Goal: Navigation & Orientation: Go to known website

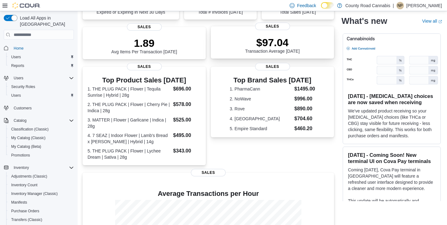
scroll to position [200, 0]
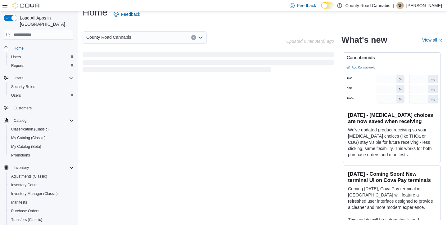
scroll to position [173, 0]
